Goal: Answer question/provide support

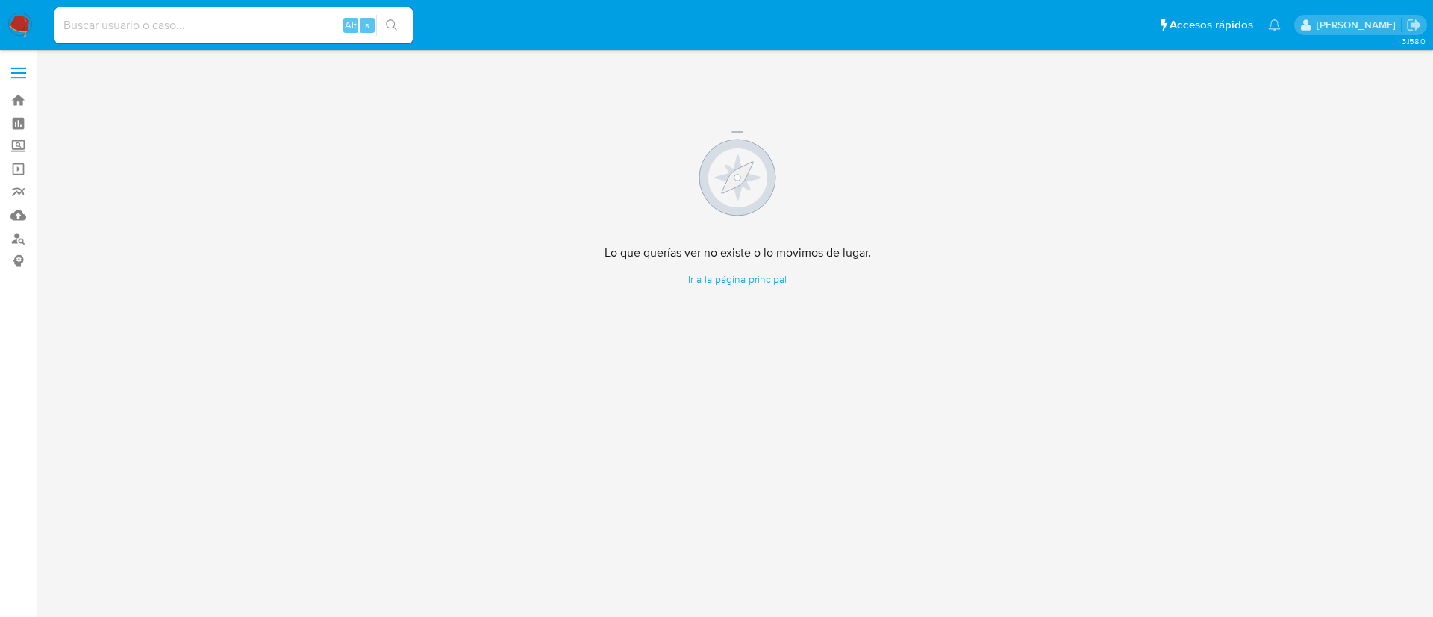
click at [228, 16] on input at bounding box center [233, 25] width 358 height 19
paste input "[PERSON_NAME]"
type input "[PERSON_NAME]"
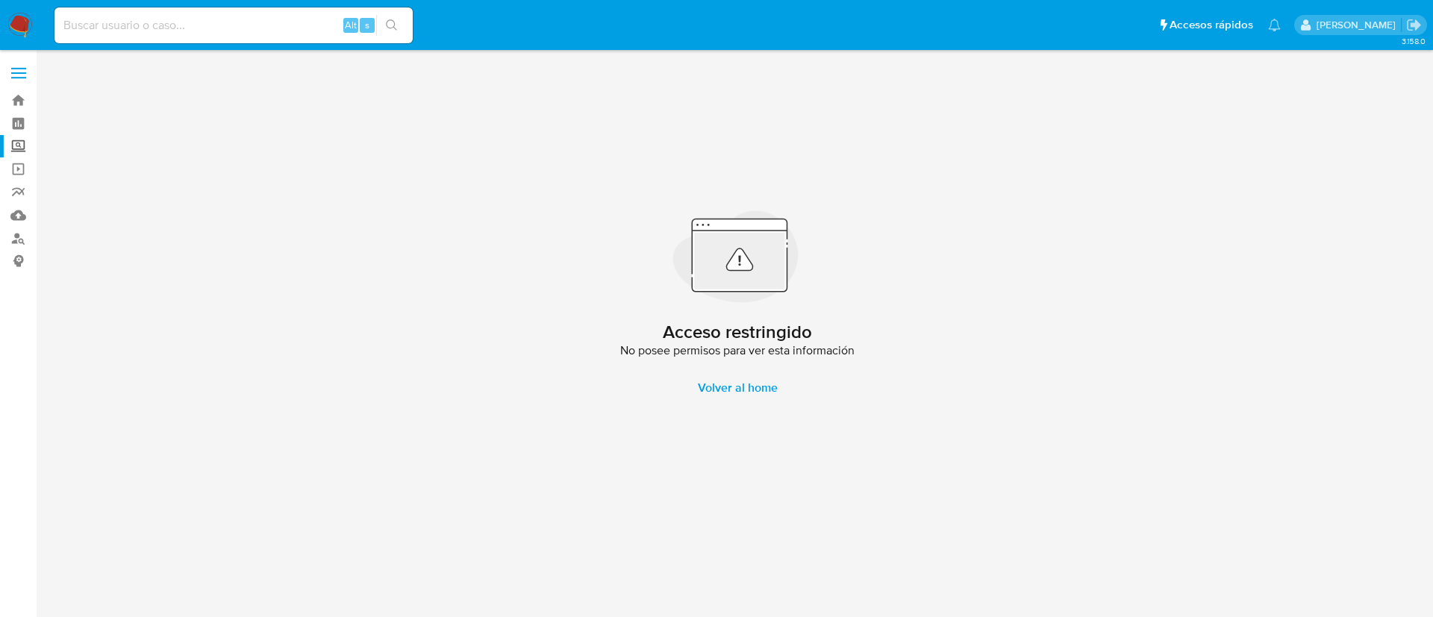
click at [21, 146] on label "Screening" at bounding box center [89, 146] width 178 height 23
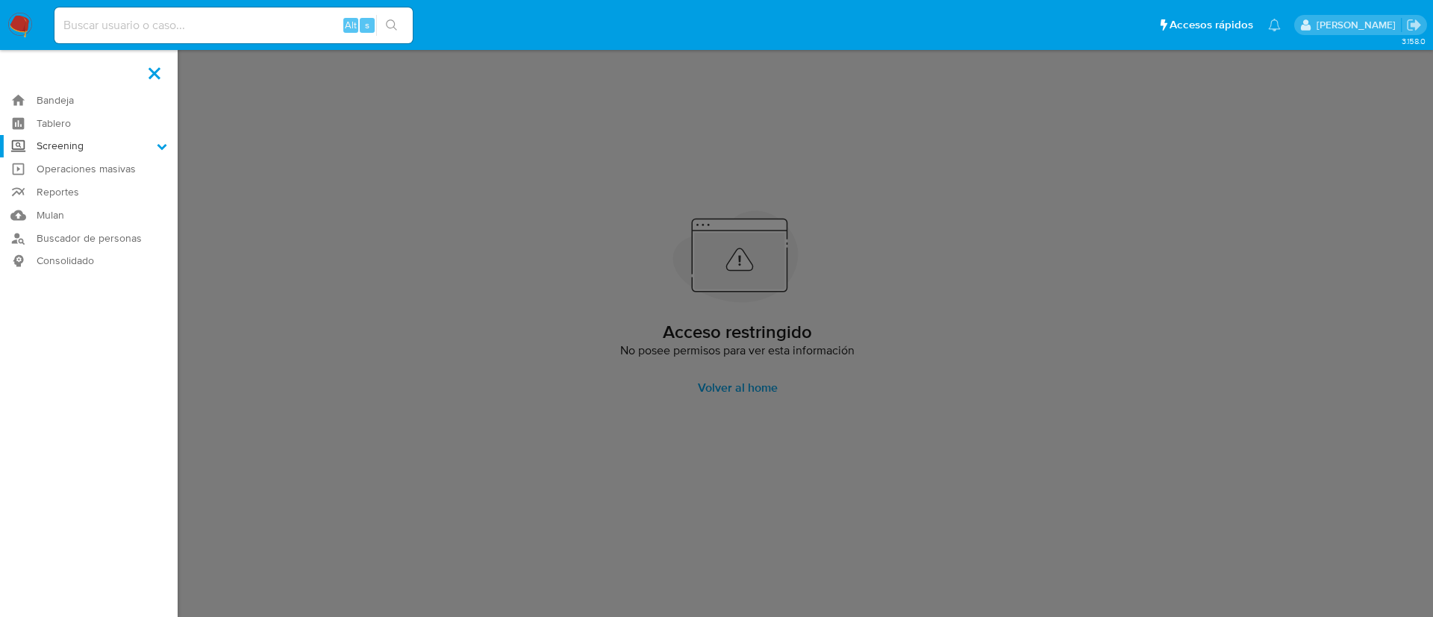
click at [0, 0] on input "Screening" at bounding box center [0, 0] width 0 height 0
click at [67, 200] on link "Herramientas" at bounding box center [89, 205] width 178 height 19
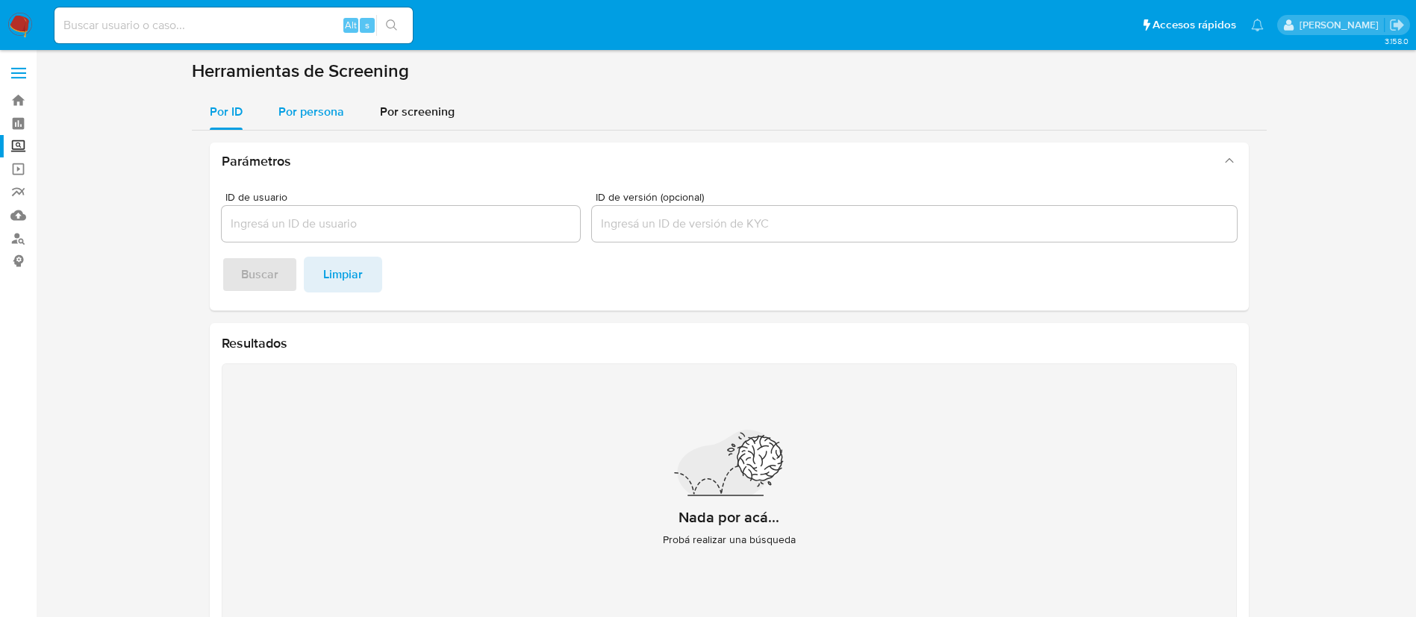
click at [307, 111] on span "Por persona" at bounding box center [311, 111] width 66 height 17
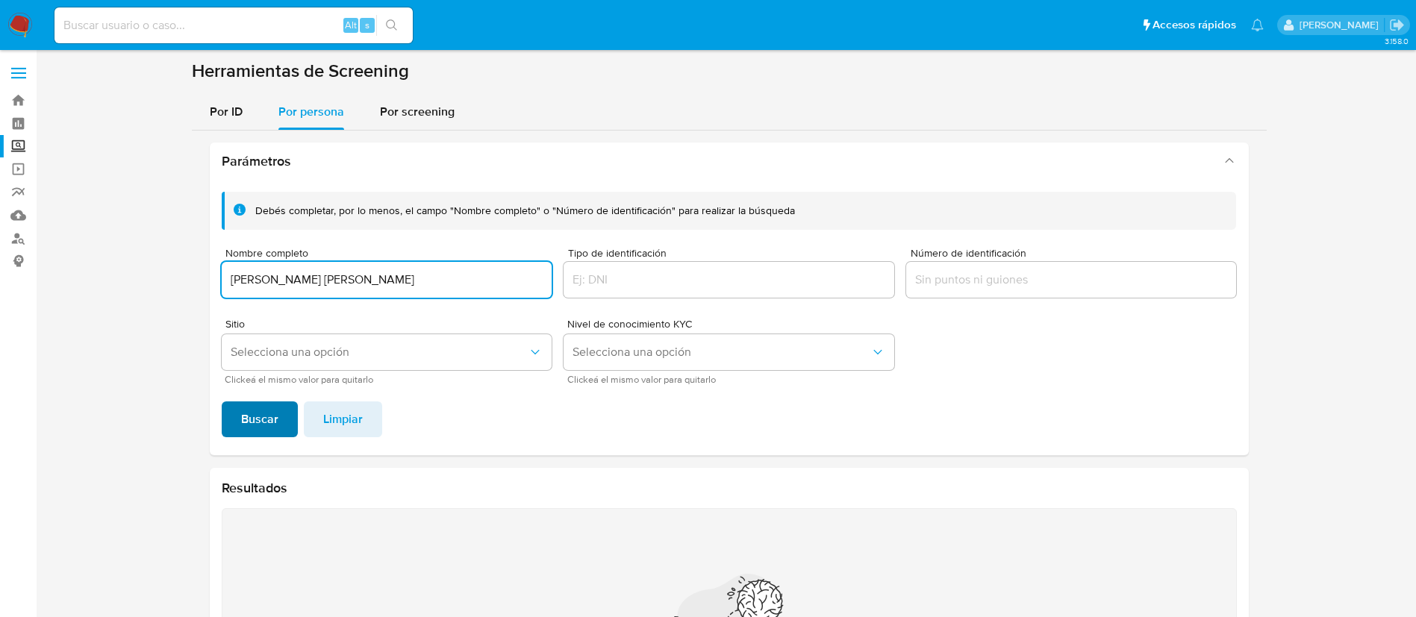
type input "JUAN ALBERTO MARTINEZ BLANCO"
click at [264, 423] on span "Buscar" at bounding box center [259, 419] width 37 height 33
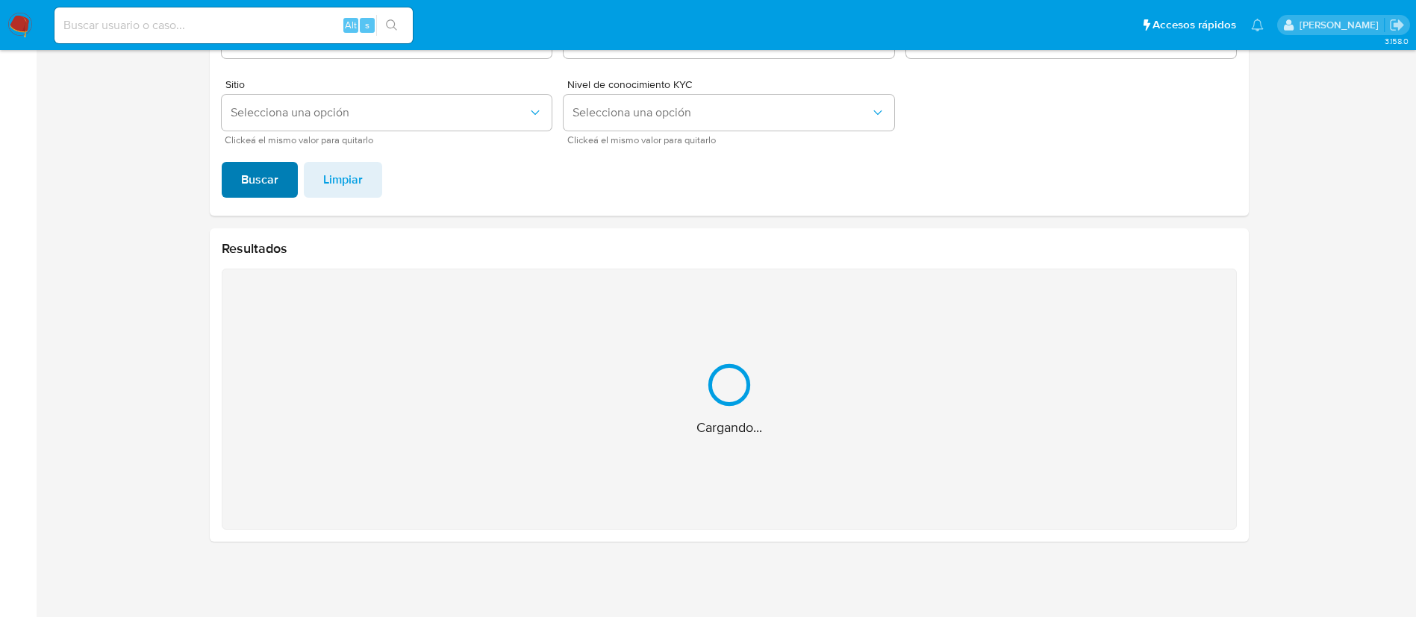
scroll to position [2, 0]
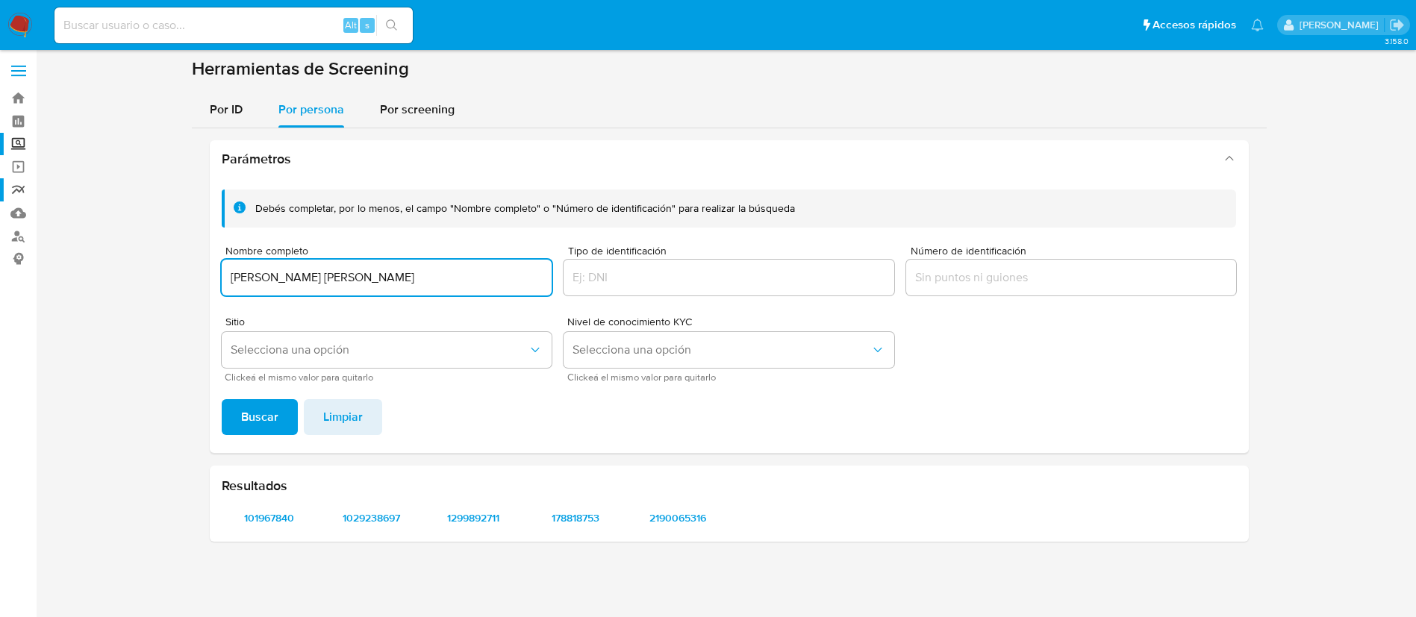
drag, startPoint x: 463, startPoint y: 282, endPoint x: 0, endPoint y: 190, distance: 472.0
click at [0, 190] on section "Bandeja Tablero Screening Búsqueda en Listas Watchlist Herramientas Operaciones…" at bounding box center [708, 308] width 1416 height 620
type input "VERONICA ASERET CAMPOS OVIEDO"
click at [264, 421] on span "Buscar" at bounding box center [259, 417] width 37 height 33
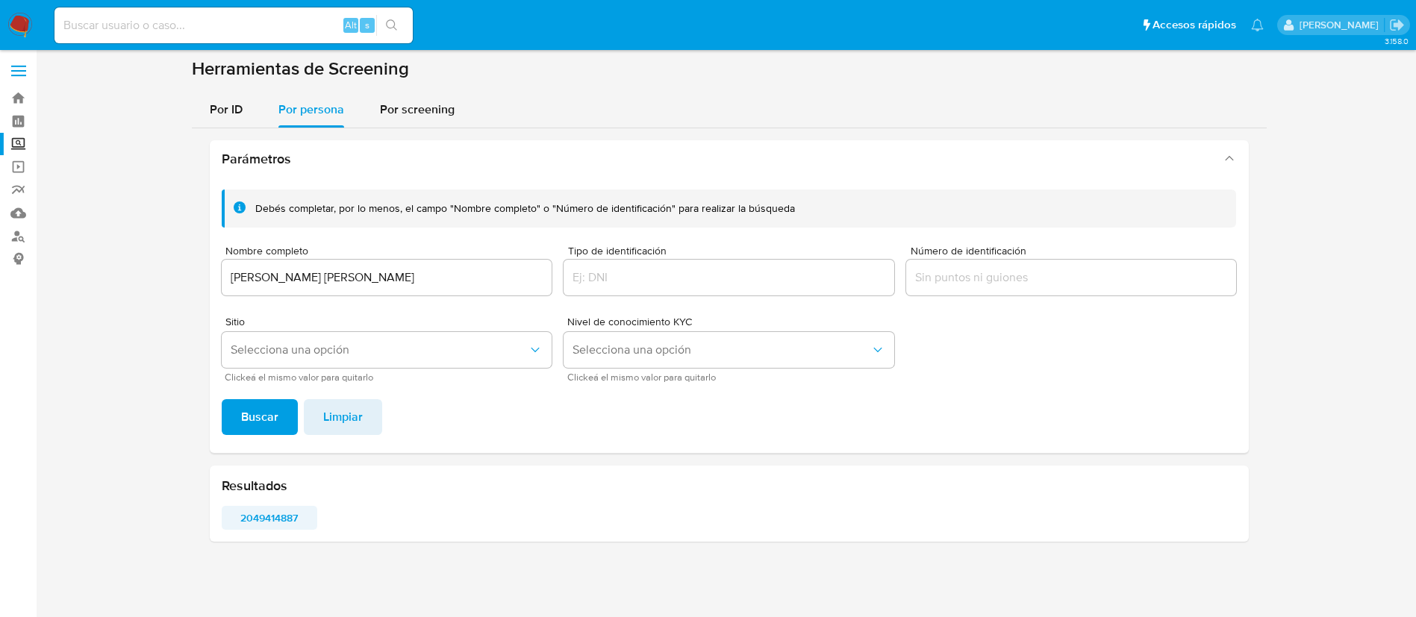
click at [278, 526] on span "2049414887" at bounding box center [269, 518] width 75 height 21
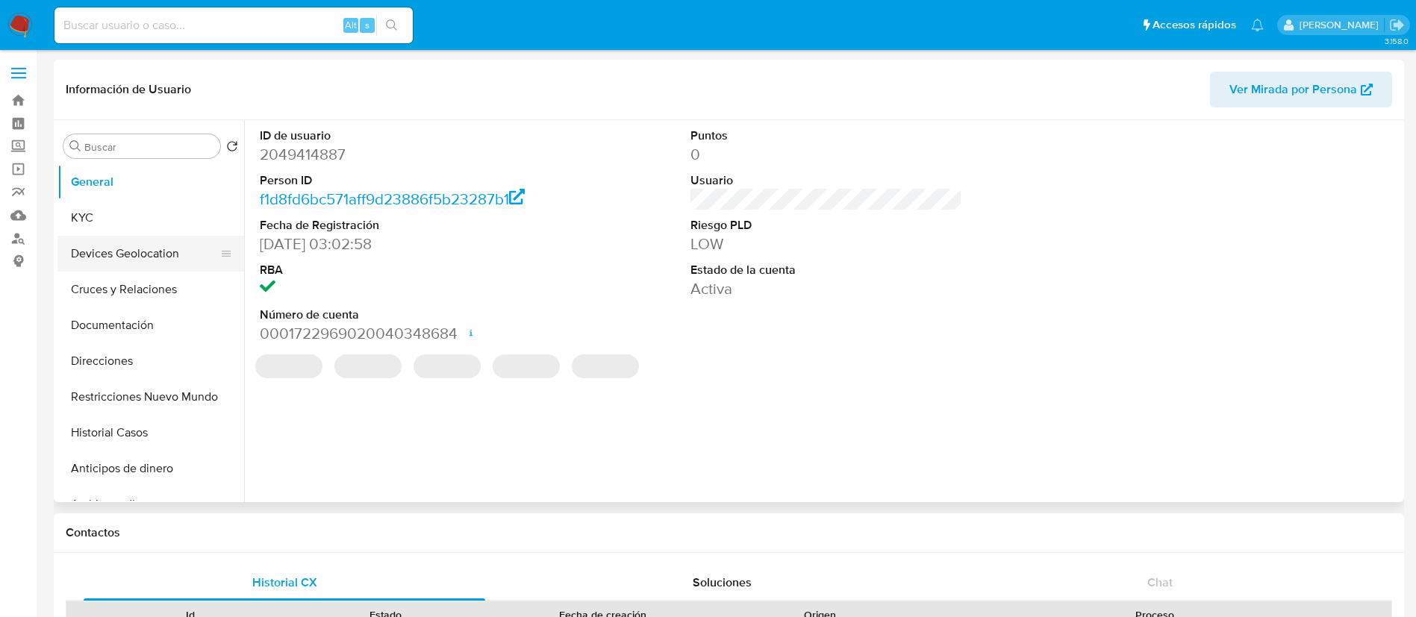
select select "10"
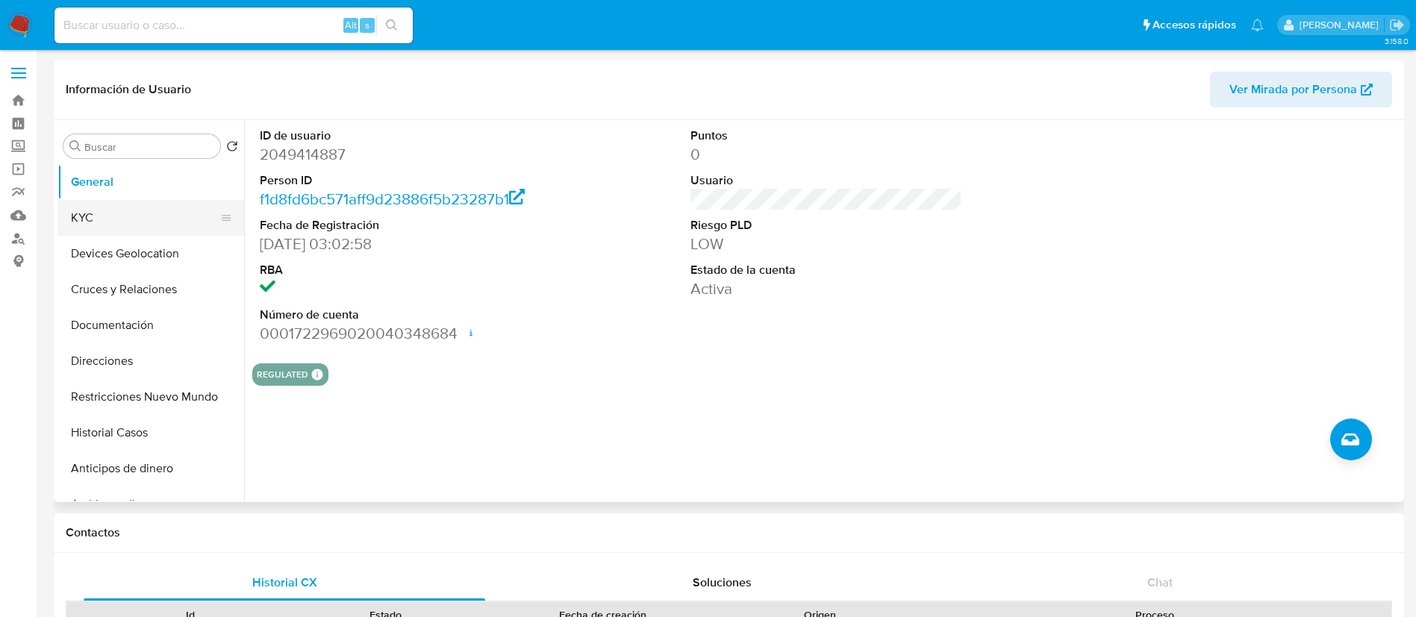
click at [184, 218] on button "KYC" at bounding box center [144, 218] width 175 height 36
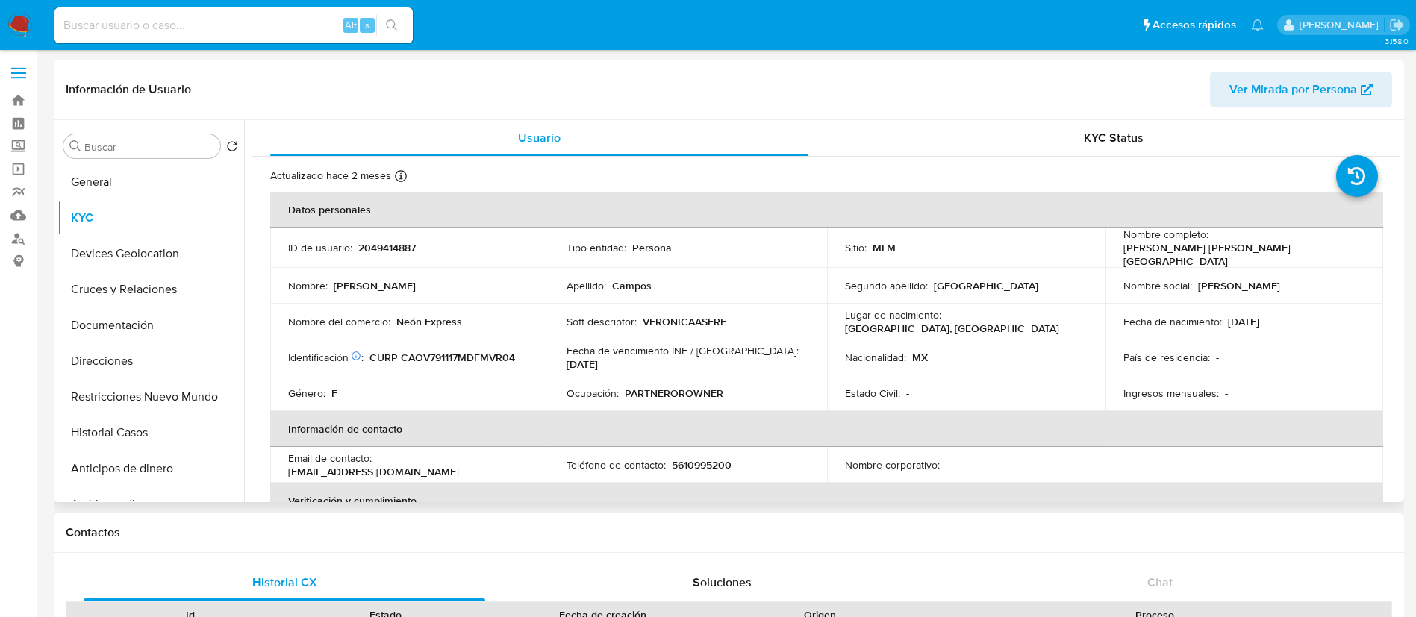
drag, startPoint x: 1205, startPoint y: 305, endPoint x: 1198, endPoint y: 317, distance: 13.7
click at [1205, 305] on td "Fecha de nacimiento : 17/11/1979" at bounding box center [1245, 322] width 278 height 36
click at [561, 281] on tbody "ID de usuario : 2049414887 Tipo entidad : Persona Sitio : MLM Nombre completo :…" at bounding box center [826, 320] width 1113 height 184
click at [358, 243] on p "2049414887" at bounding box center [386, 247] width 57 height 13
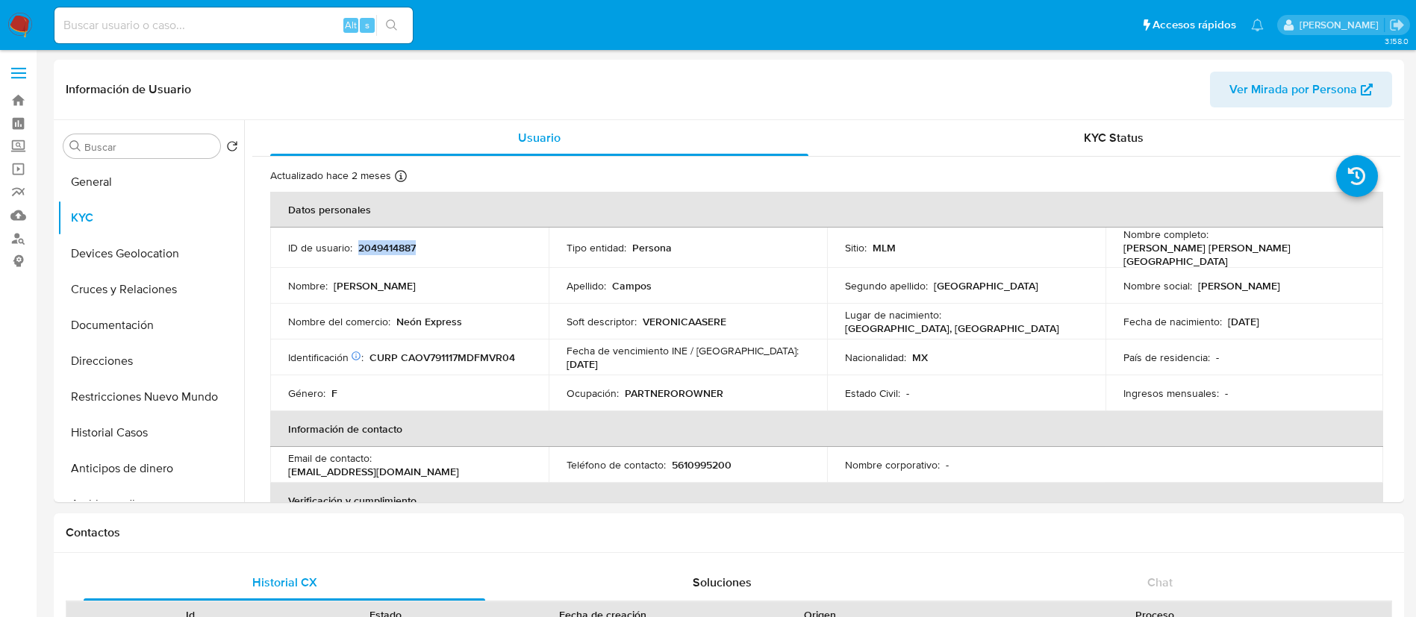
copy p "2049414887"
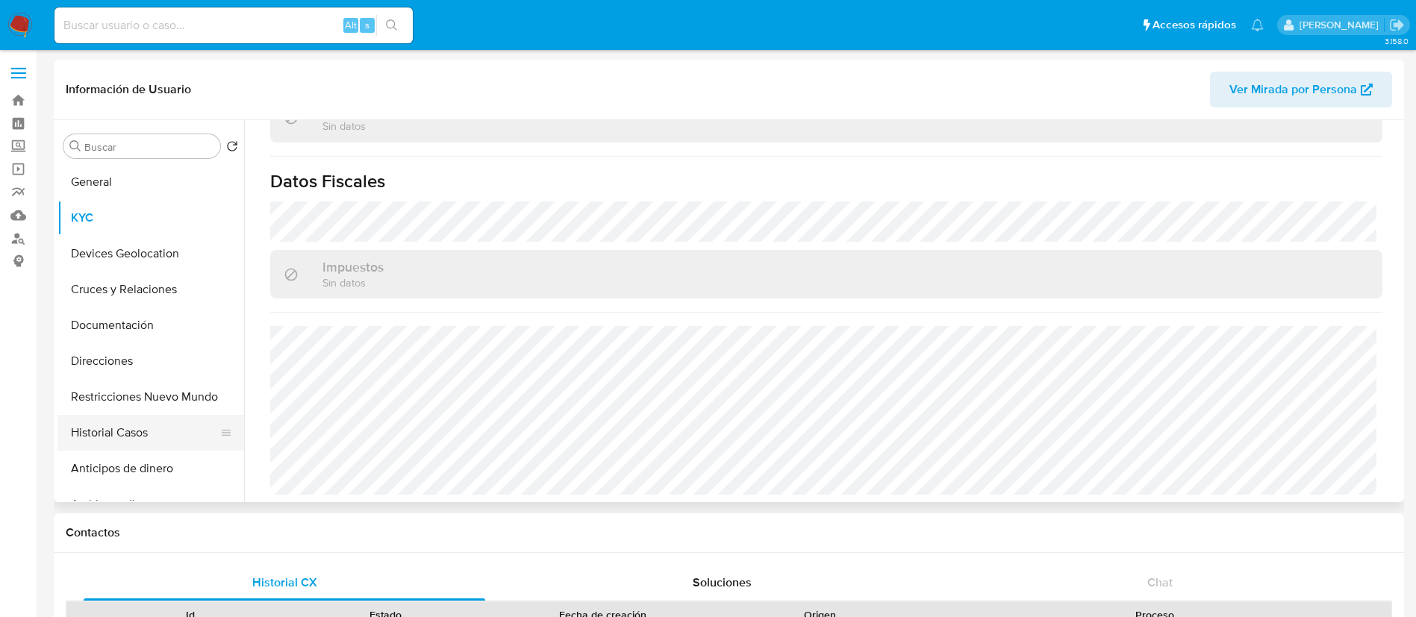
click at [101, 437] on button "Historial Casos" at bounding box center [144, 433] width 175 height 36
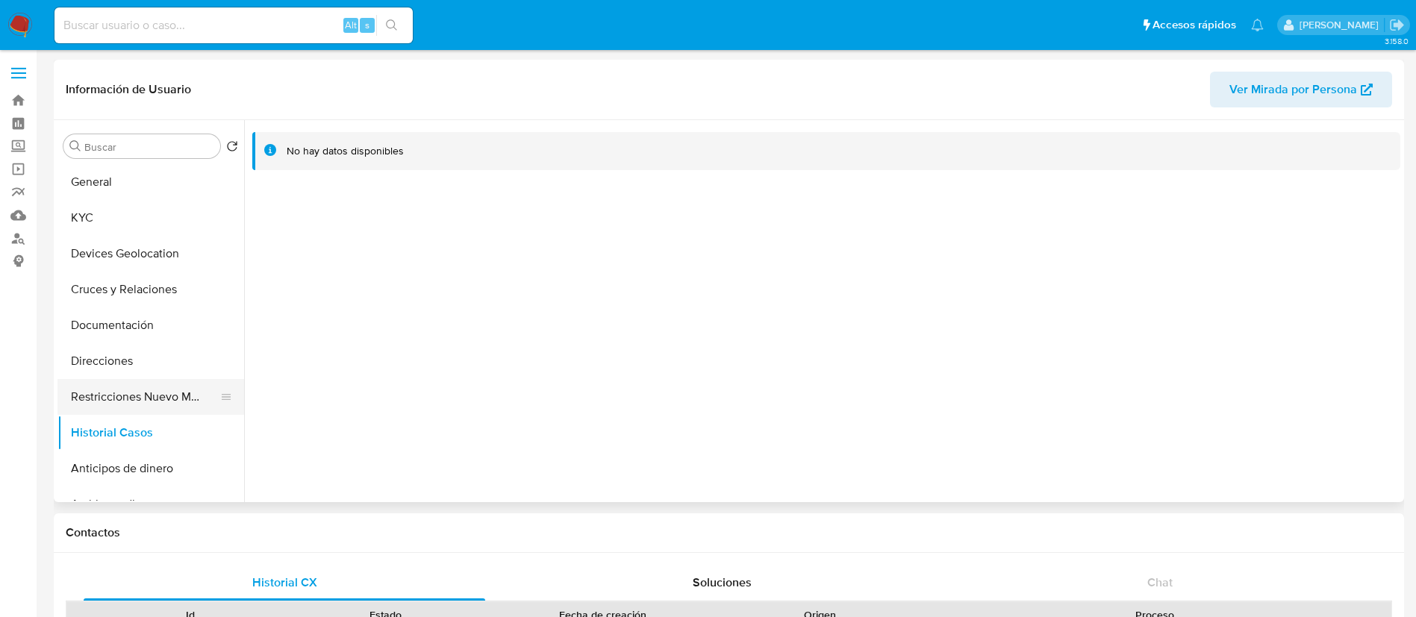
click at [141, 393] on button "Restricciones Nuevo Mundo" at bounding box center [144, 397] width 175 height 36
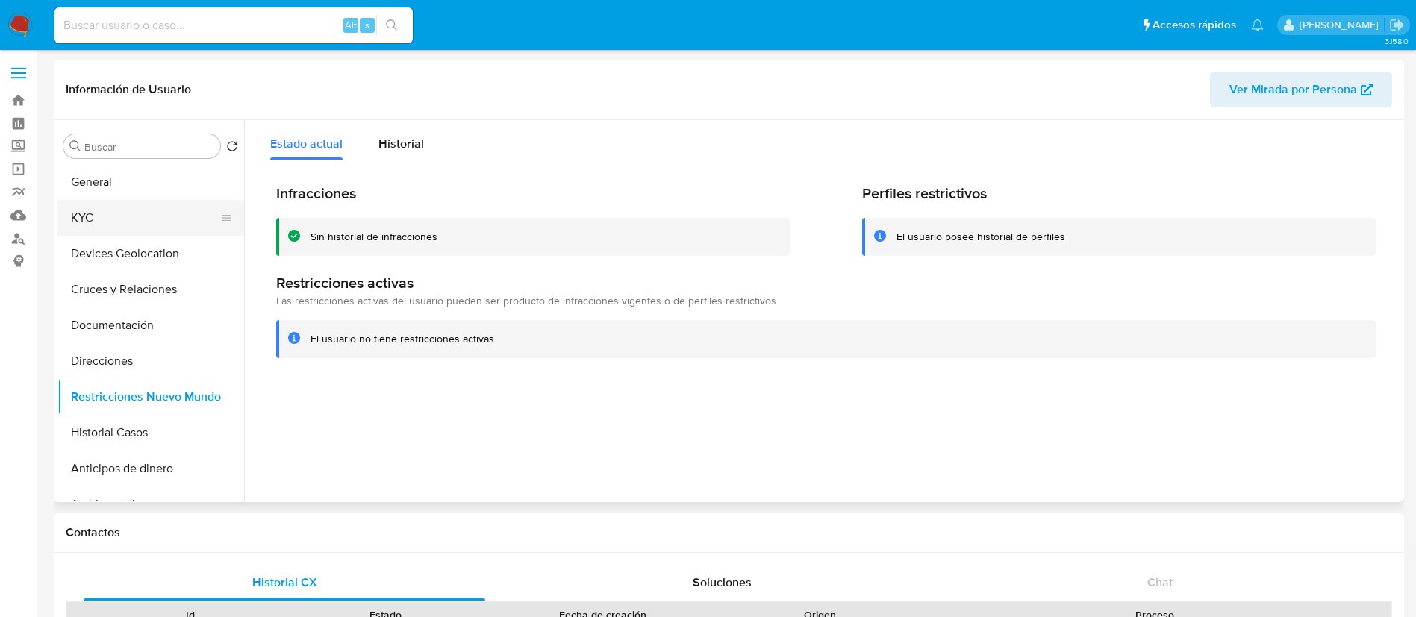
click at [192, 225] on button "KYC" at bounding box center [144, 218] width 175 height 36
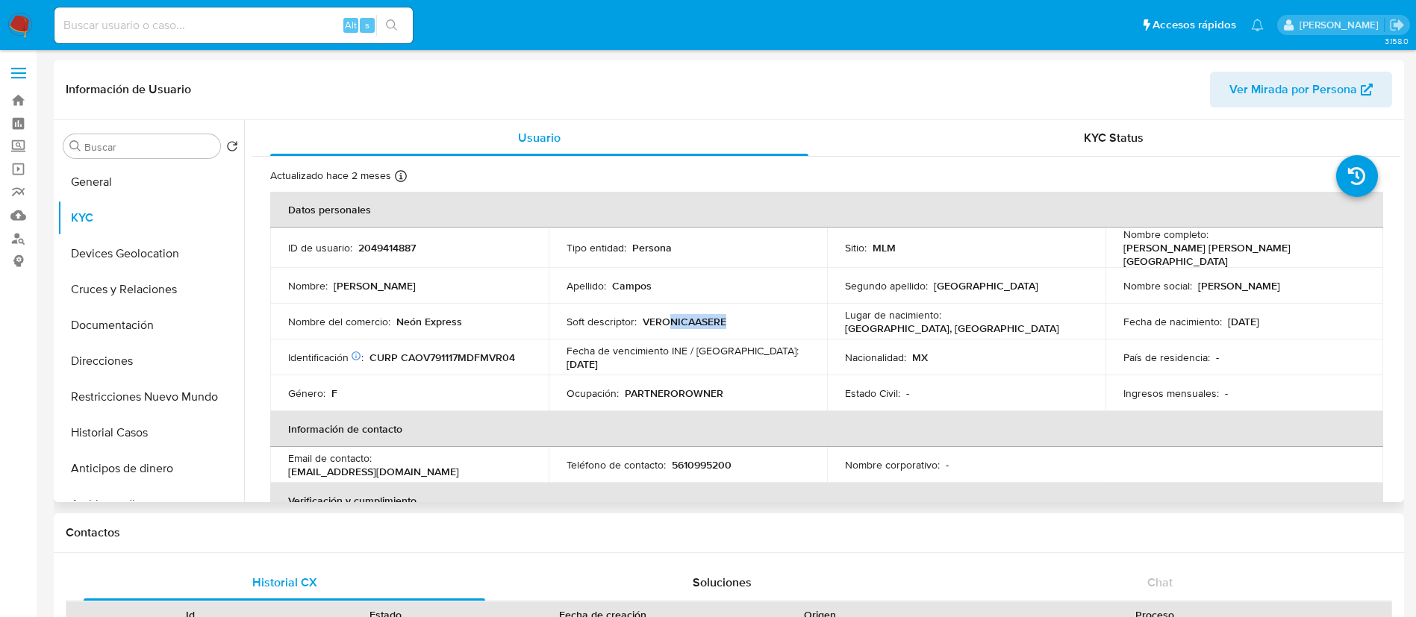
drag, startPoint x: 664, startPoint y: 313, endPoint x: 763, endPoint y: 322, distance: 99.8
click at [763, 322] on div "Soft descriptor : VERONICAASERE" at bounding box center [688, 321] width 243 height 13
drag, startPoint x: 377, startPoint y: 323, endPoint x: 485, endPoint y: 325, distance: 108.3
click at [485, 325] on td "Nombre del comercio : Neón Express" at bounding box center [409, 322] width 278 height 36
click at [486, 325] on td "Nombre del comercio : Neón Express" at bounding box center [409, 322] width 278 height 36
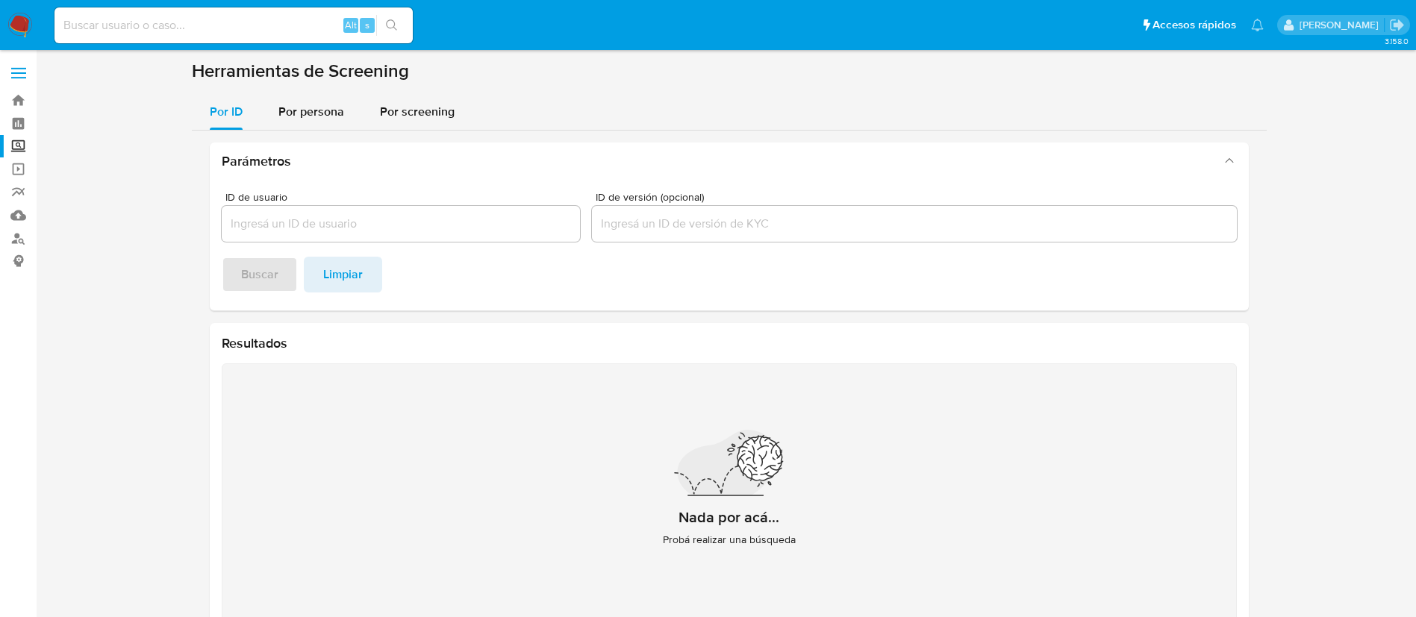
click at [43, 42] on nav "Pausado Ver notificaciones Alt s Accesos rápidos Presiona las siguientes teclas…" at bounding box center [708, 25] width 1416 height 50
click at [22, 15] on img at bounding box center [19, 25] width 25 height 25
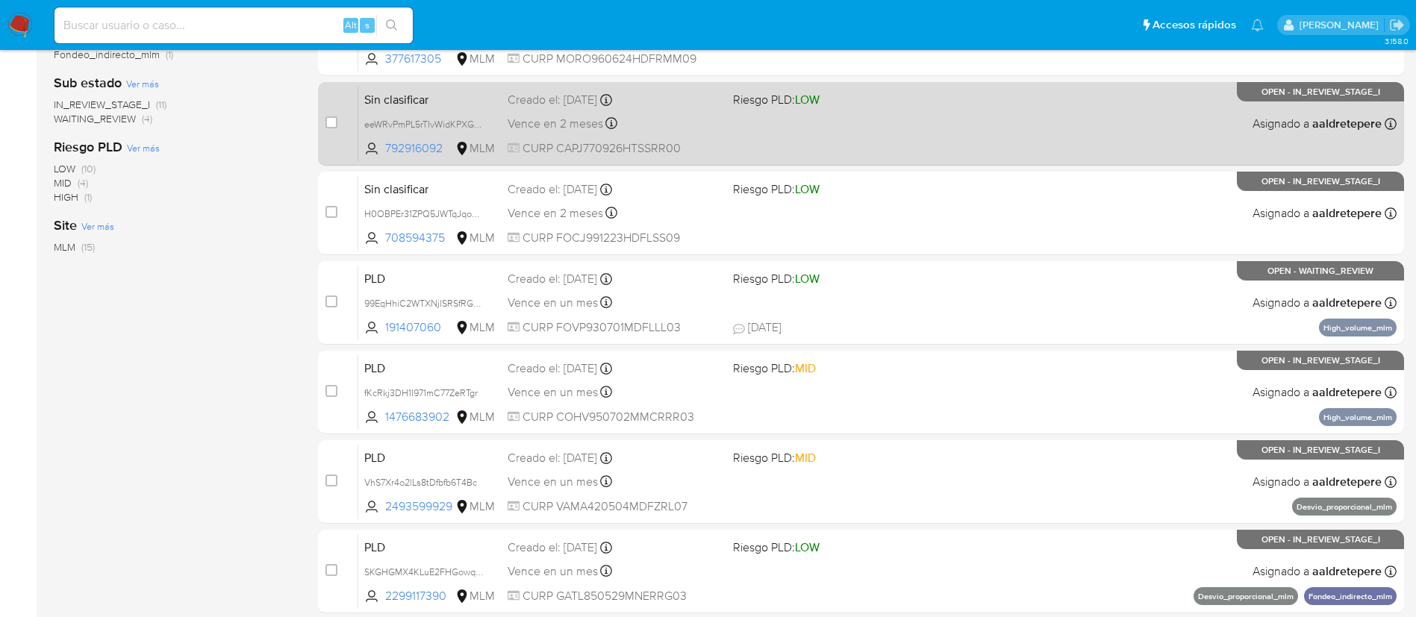
scroll to position [448, 0]
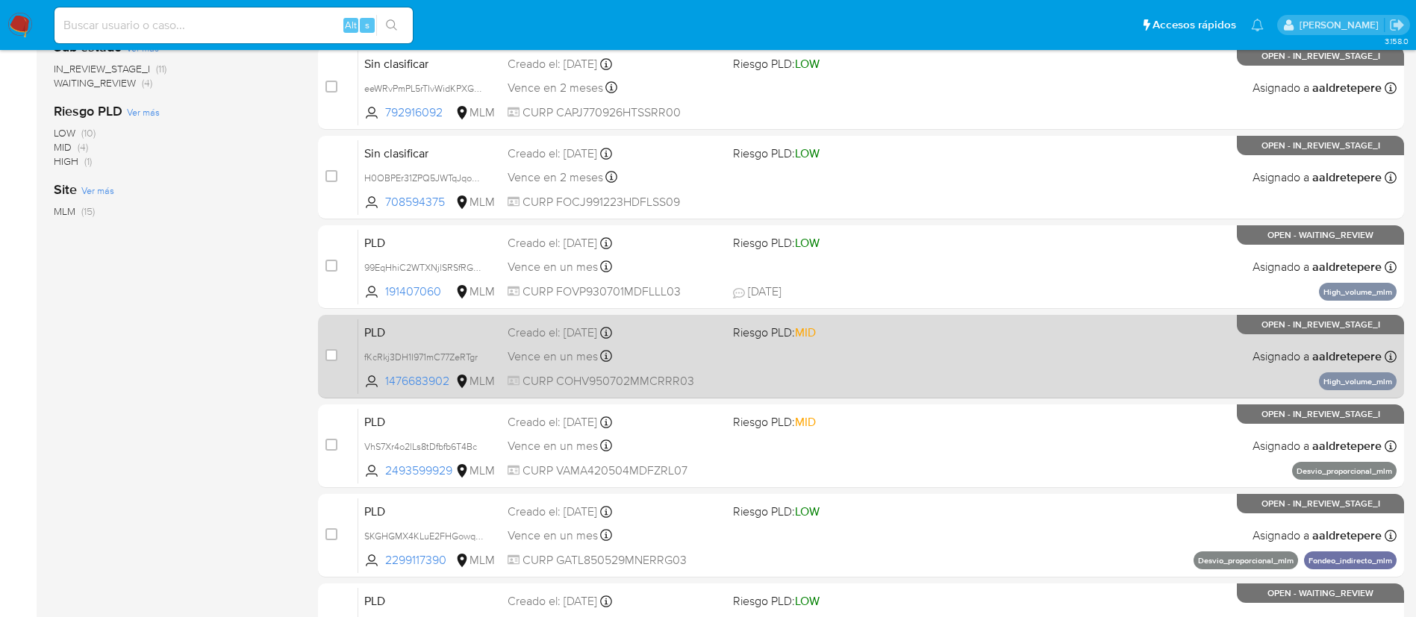
click at [882, 340] on span "Riesgo PLD: MID" at bounding box center [839, 331] width 213 height 19
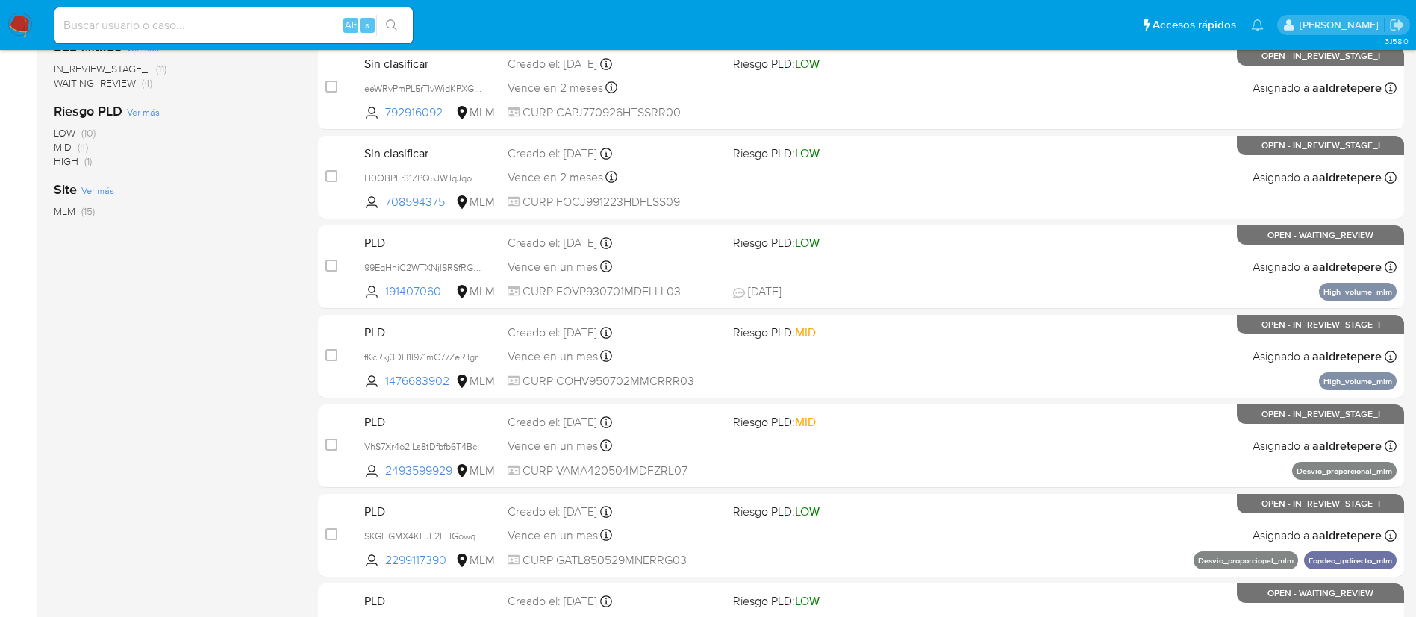
click at [28, 20] on img at bounding box center [19, 25] width 25 height 25
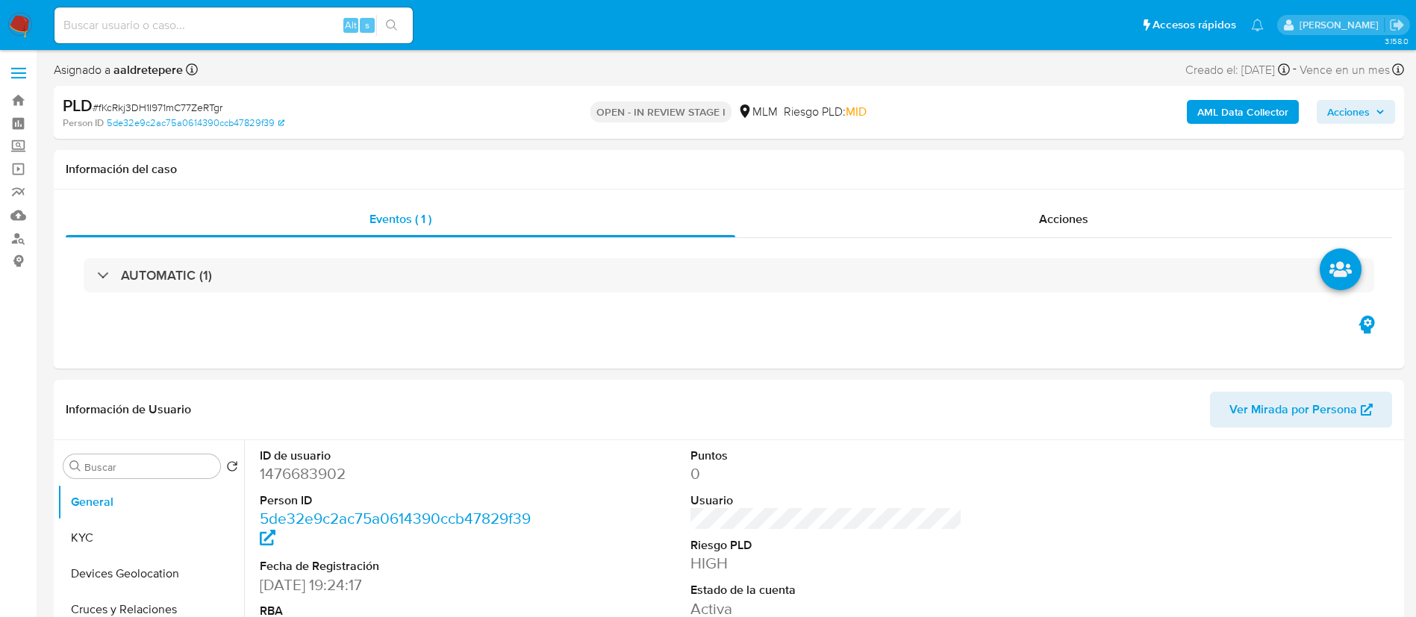
select select "10"
click at [172, 534] on button "KYC" at bounding box center [144, 538] width 175 height 36
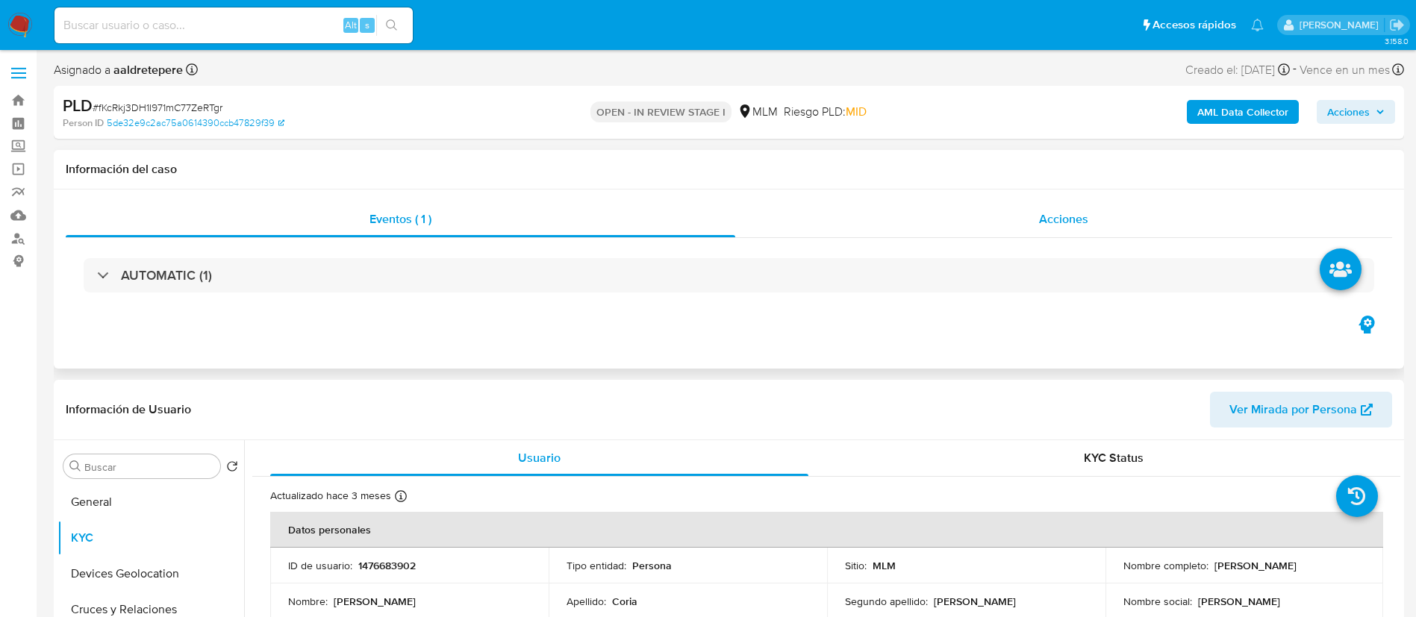
click at [1047, 216] on span "Acciones" at bounding box center [1063, 219] width 49 height 17
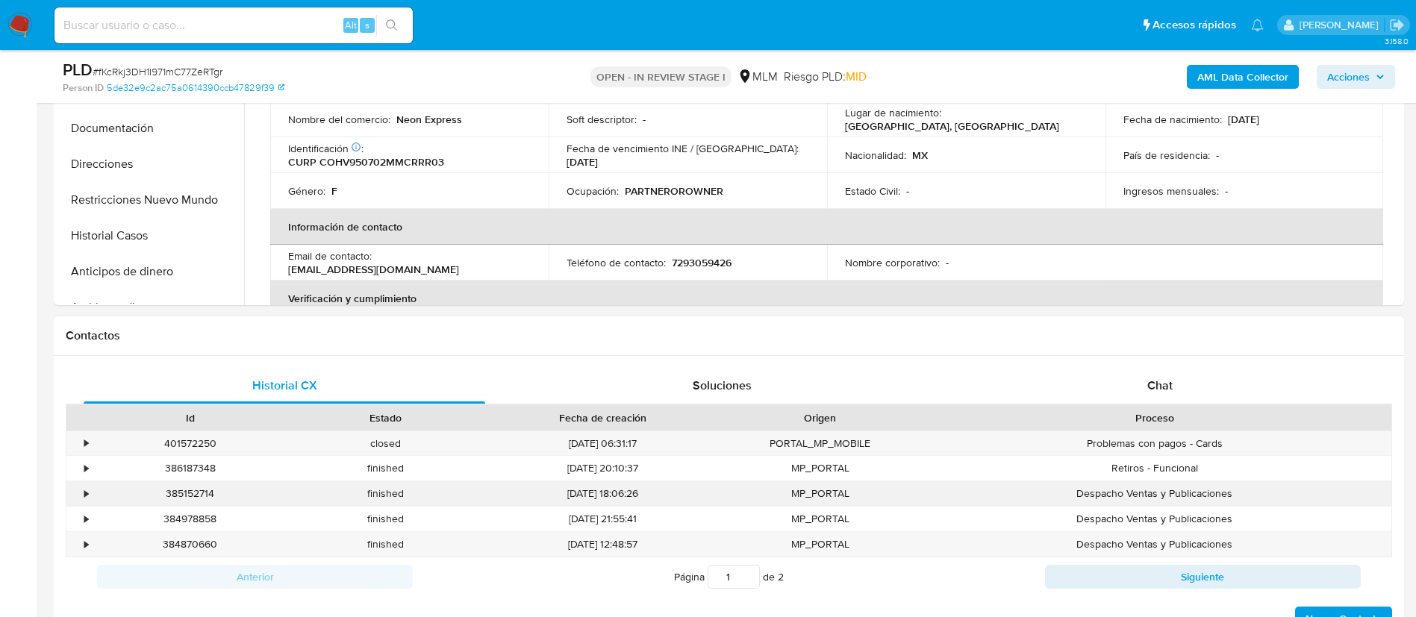
scroll to position [672, 0]
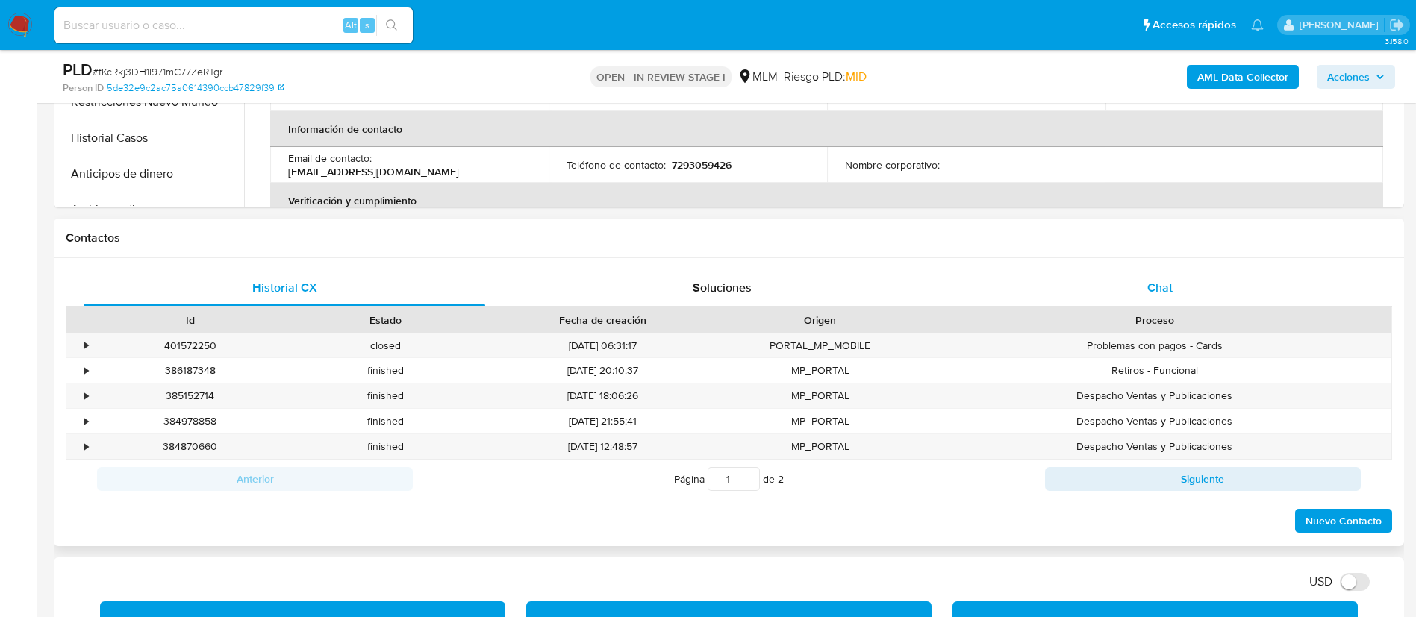
drag, startPoint x: 1162, startPoint y: 289, endPoint x: 1160, endPoint y: 299, distance: 10.0
click at [1163, 288] on span "Chat" at bounding box center [1159, 287] width 25 height 17
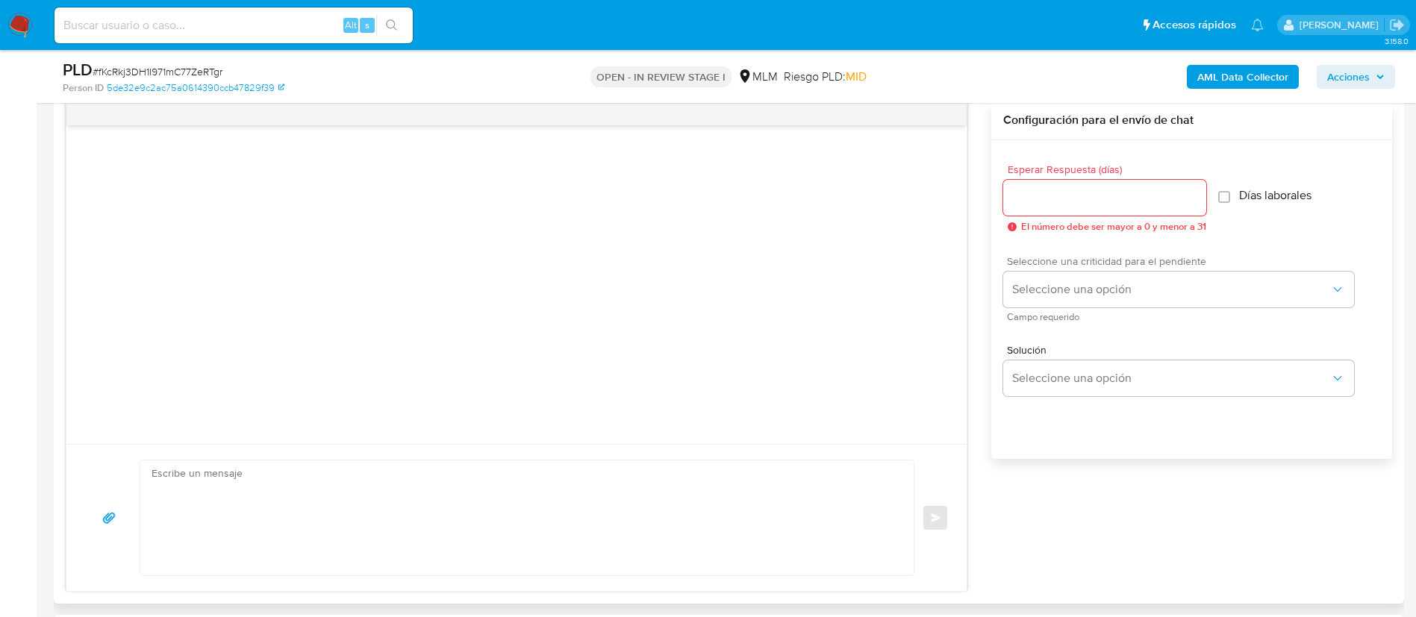
scroll to position [896, 0]
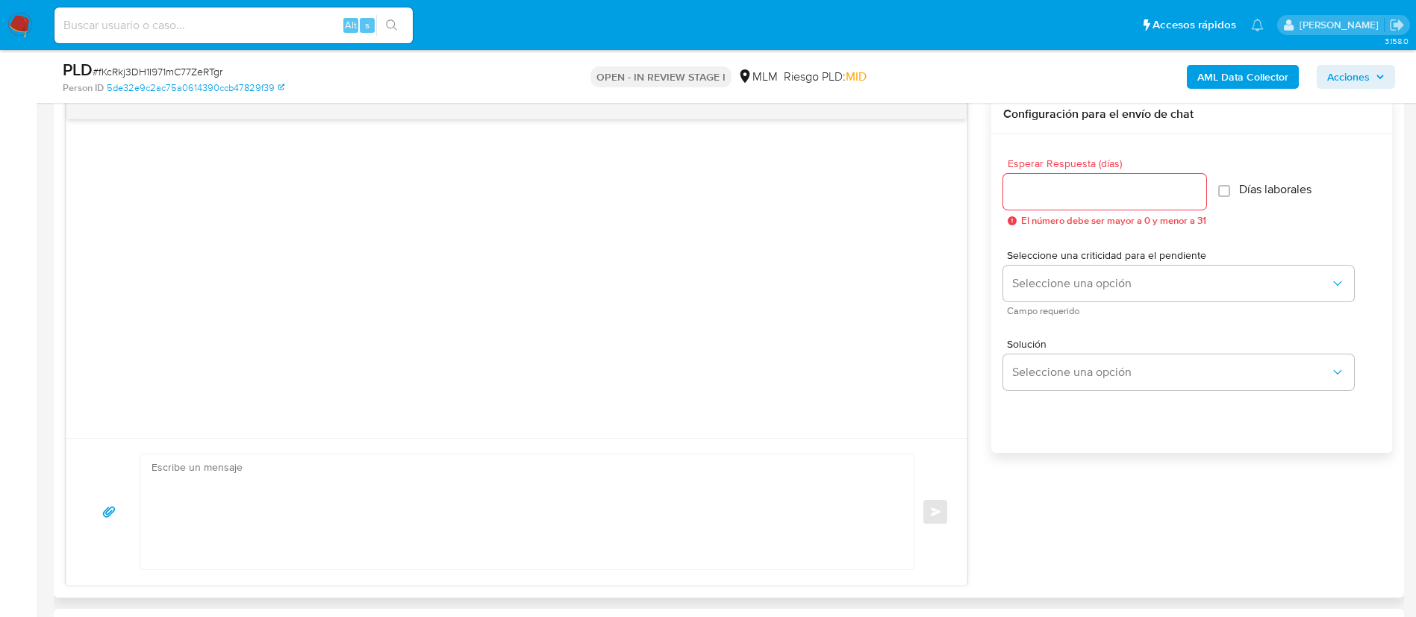
click at [1059, 178] on div at bounding box center [1104, 192] width 203 height 36
click at [1054, 181] on div at bounding box center [1104, 192] width 203 height 36
click at [1049, 184] on input "Esperar Respuesta (días)" at bounding box center [1104, 191] width 203 height 19
type input "5"
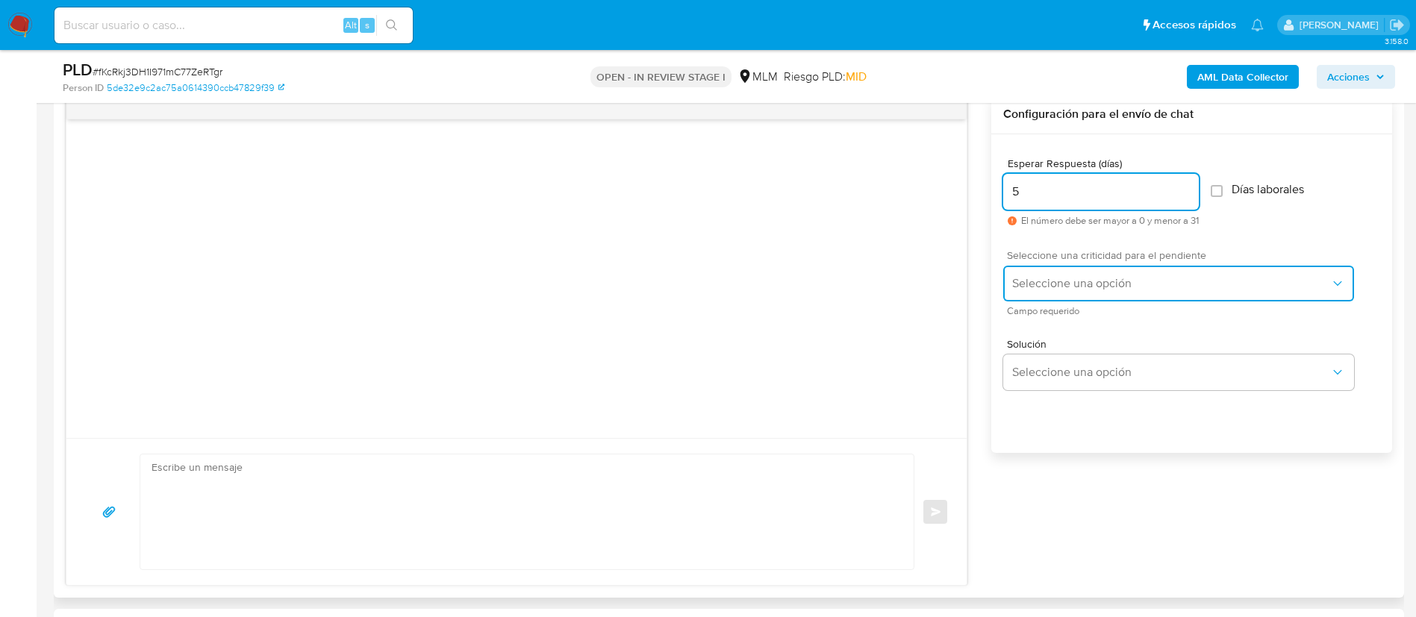
click at [1044, 290] on span "Seleccione una opción" at bounding box center [1171, 283] width 318 height 15
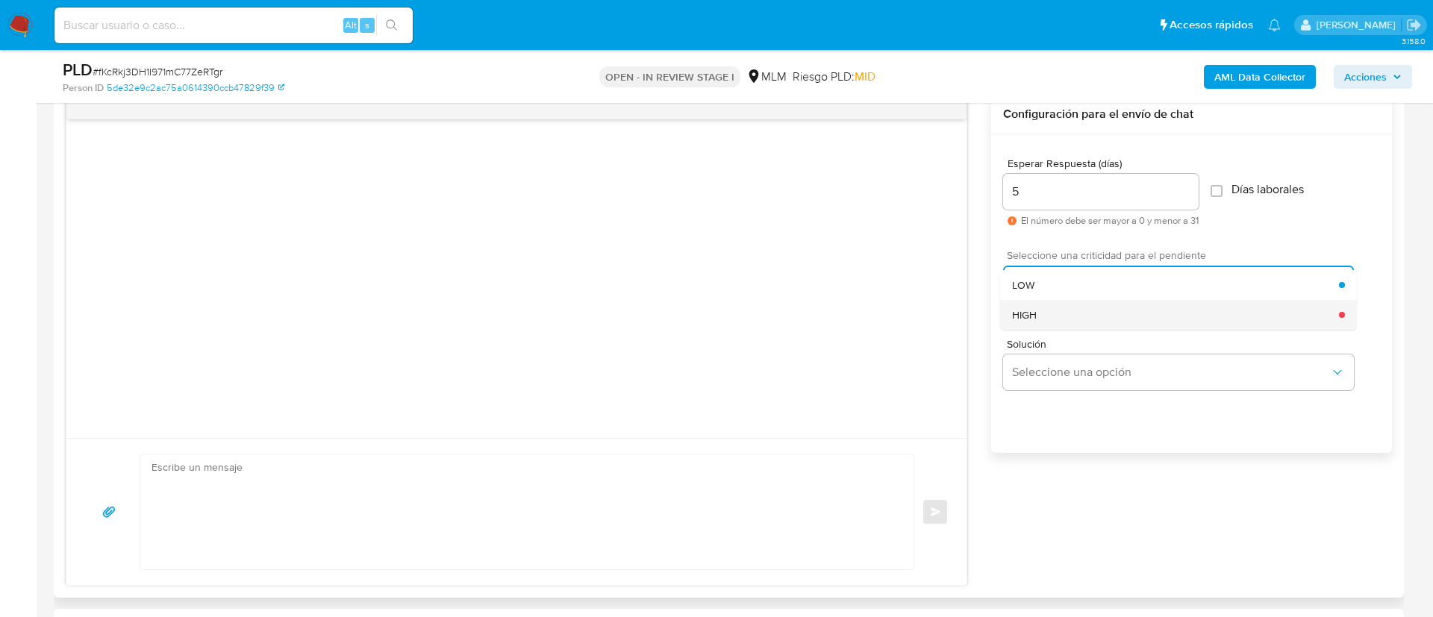
click at [1047, 320] on div "HIGH" at bounding box center [1175, 315] width 327 height 30
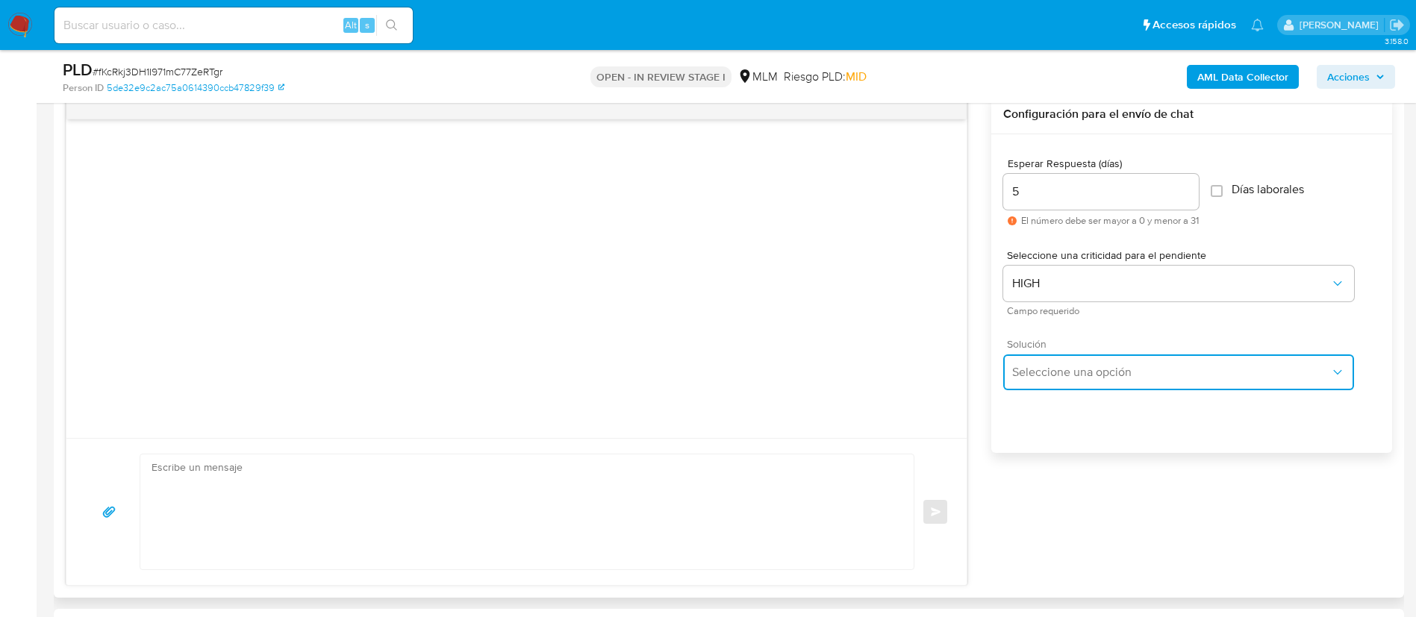
click at [1075, 380] on button "Seleccione una opción" at bounding box center [1178, 373] width 351 height 36
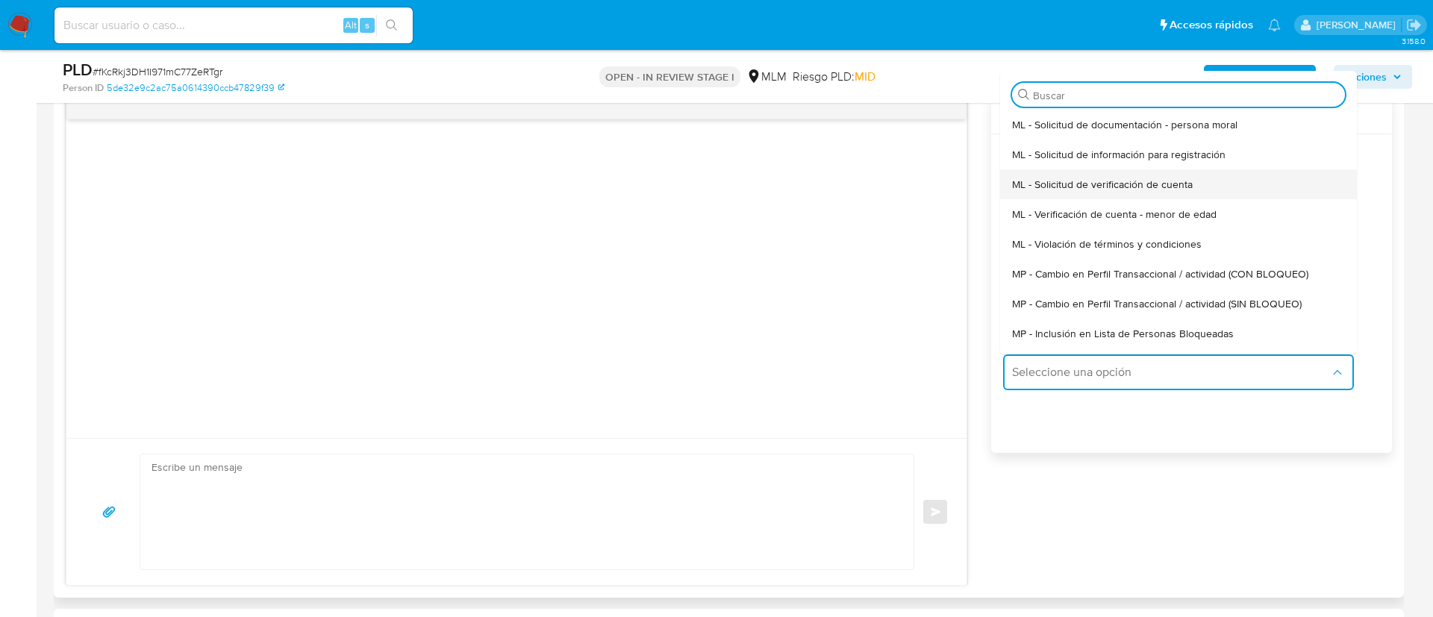
click at [1069, 191] on span "ML - Solicitud de verificación de cuenta" at bounding box center [1102, 184] width 181 height 13
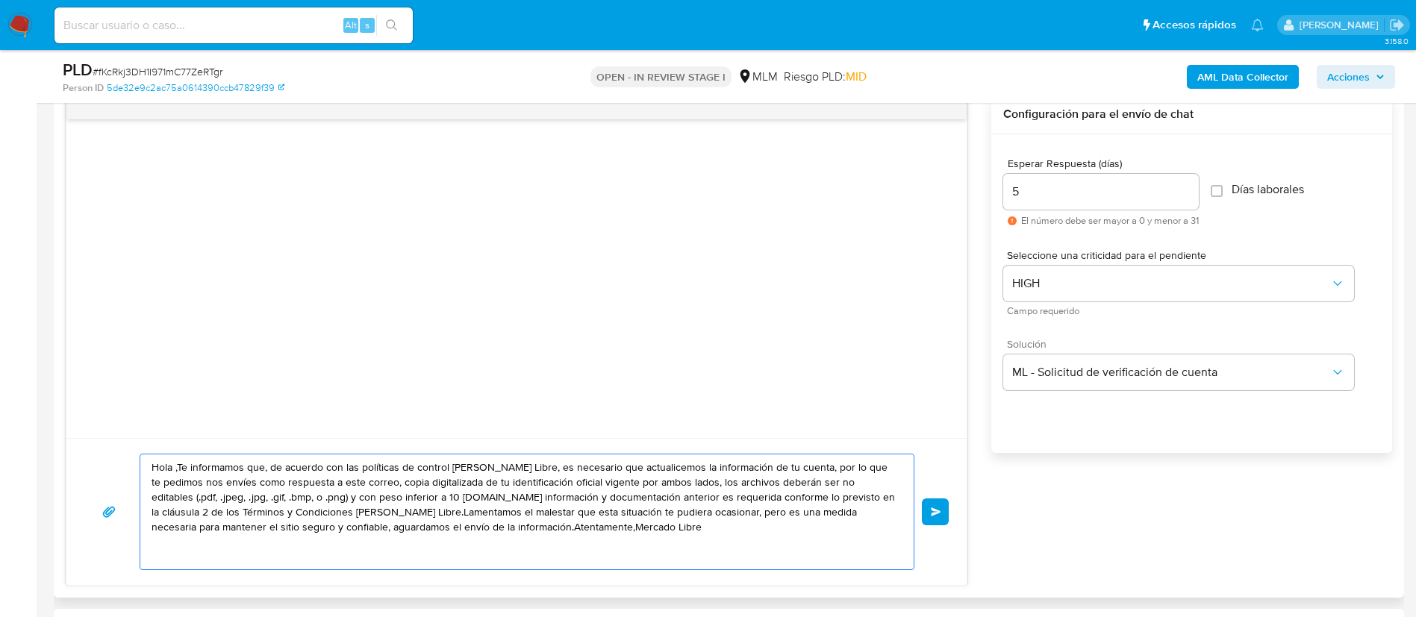
drag, startPoint x: 706, startPoint y: 543, endPoint x: 113, endPoint y: 433, distance: 602.8
click at [113, 433] on div "Hola ,Te informamos que, de acuerdo con las políticas de control [PERSON_NAME] …" at bounding box center [517, 340] width 902 height 491
paste textarea "ESTIMADA VERONICA CORIA HERNANDEZ, Te comunicamos que se ha identificado un cam…"
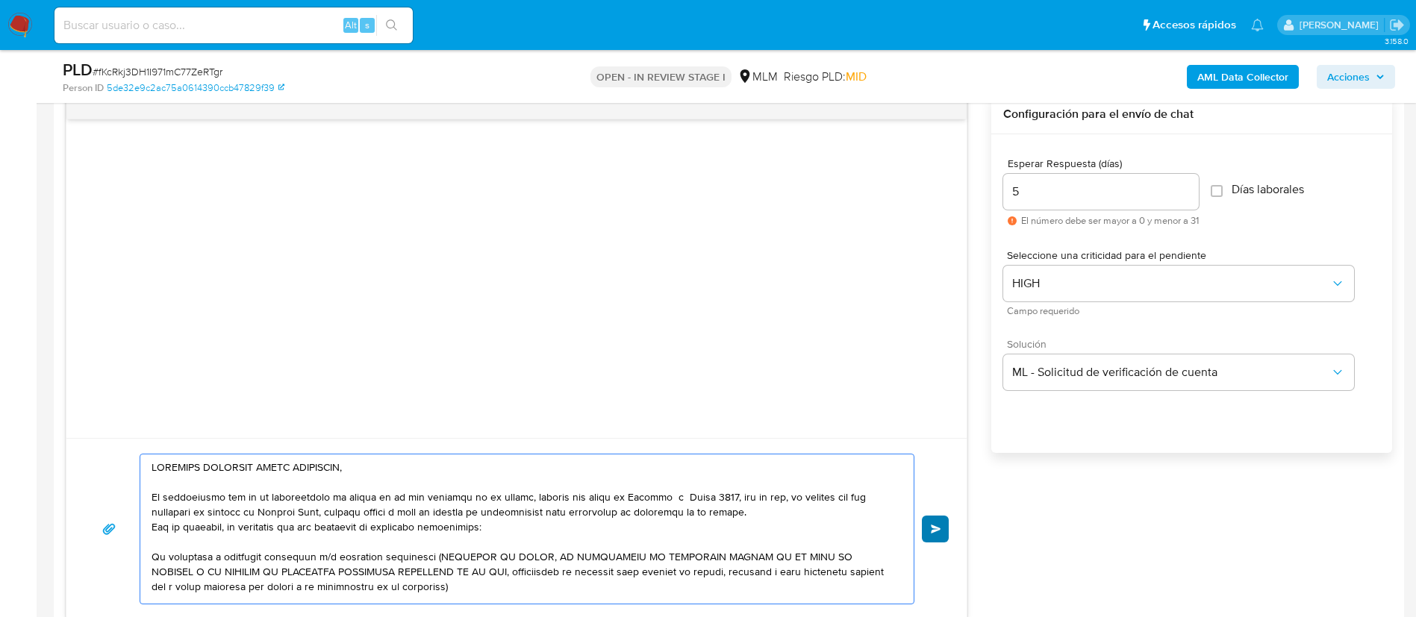
type textarea "ESTIMADA VERONICA CORIA HERNANDEZ, Te comunicamos que se ha identificado un cam…"
click at [937, 520] on button "Enviar" at bounding box center [935, 529] width 27 height 27
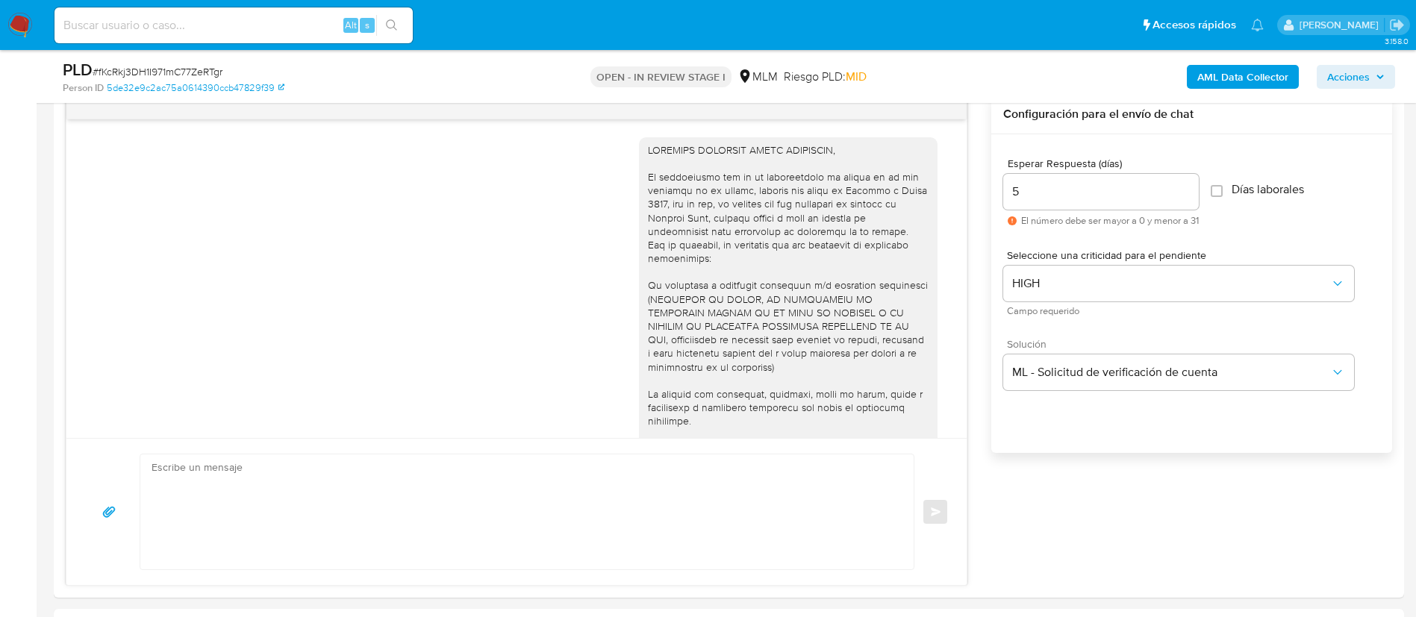
scroll to position [174, 0]
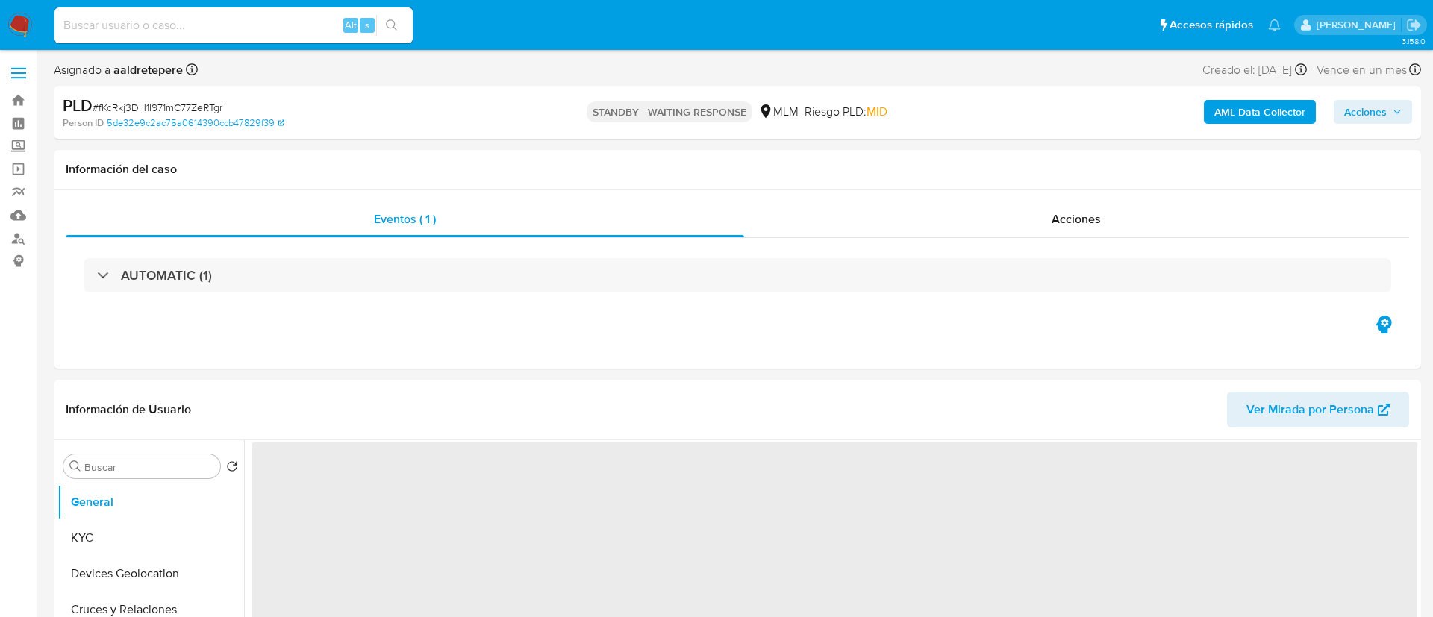
select select "10"
